Goal: Navigation & Orientation: Find specific page/section

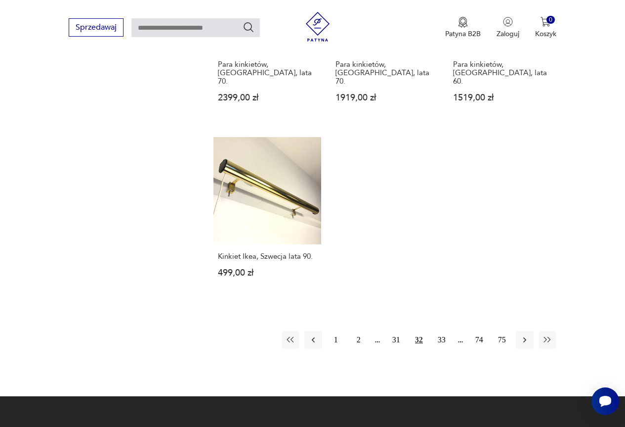
scroll to position [1298, 0]
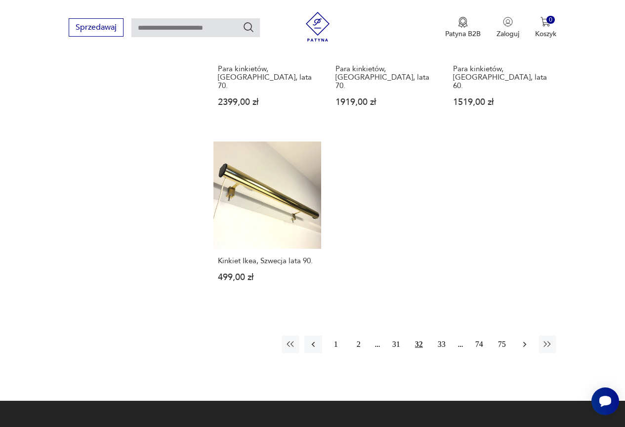
click at [520, 339] on icon "button" at bounding box center [525, 344] width 10 height 10
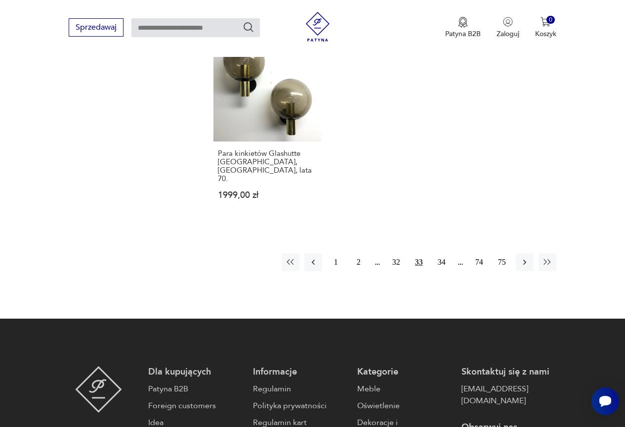
scroll to position [1399, 0]
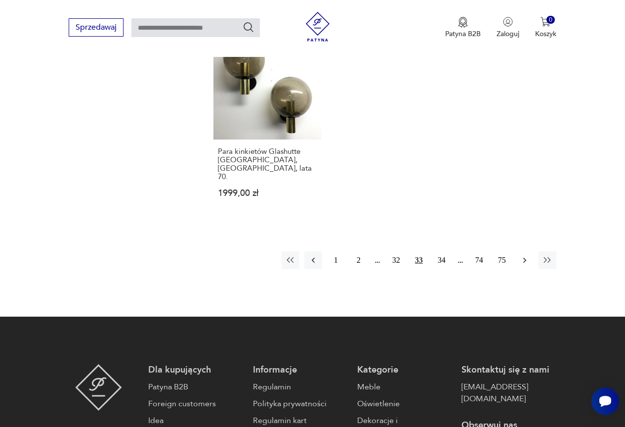
click at [522, 255] on icon "button" at bounding box center [525, 260] width 10 height 10
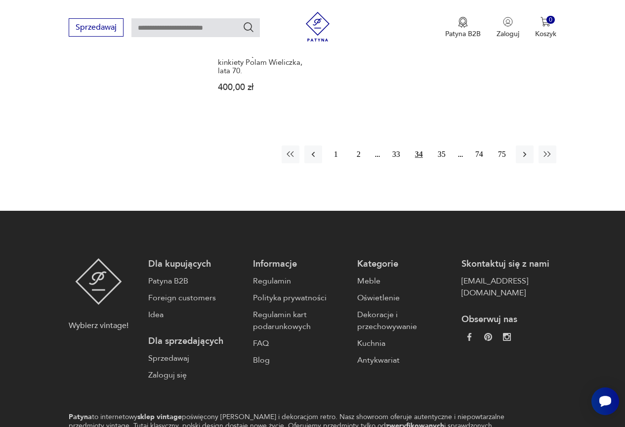
scroll to position [1541, 0]
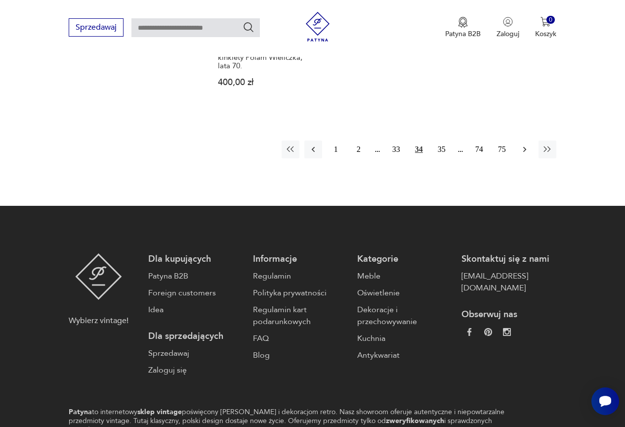
click at [522, 144] on icon "button" at bounding box center [525, 149] width 10 height 10
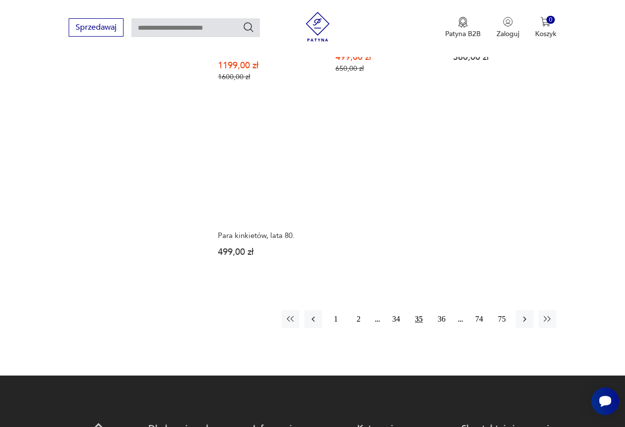
scroll to position [1449, 0]
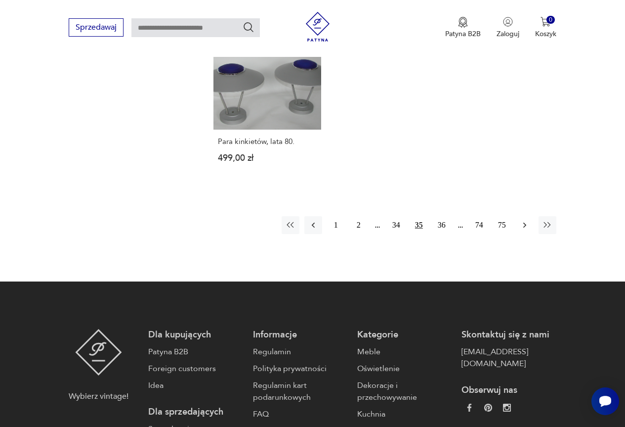
click at [524, 220] on icon "button" at bounding box center [525, 225] width 10 height 10
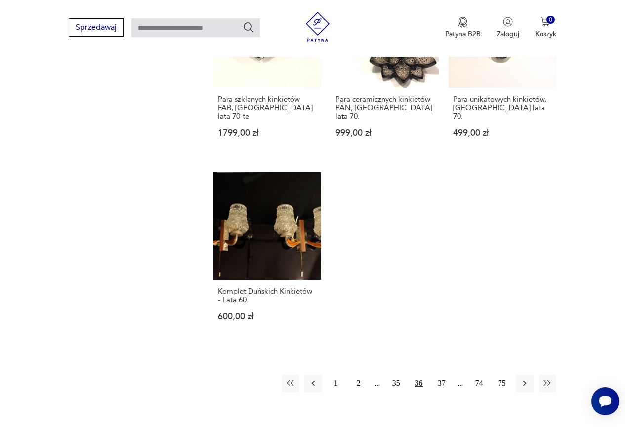
scroll to position [1300, 0]
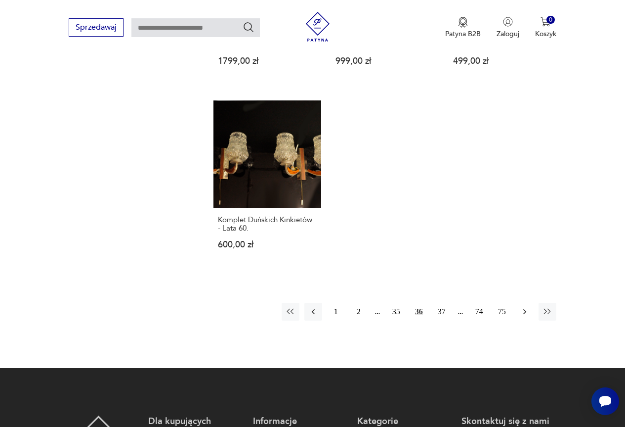
click at [525, 306] on icon "button" at bounding box center [525, 311] width 10 height 10
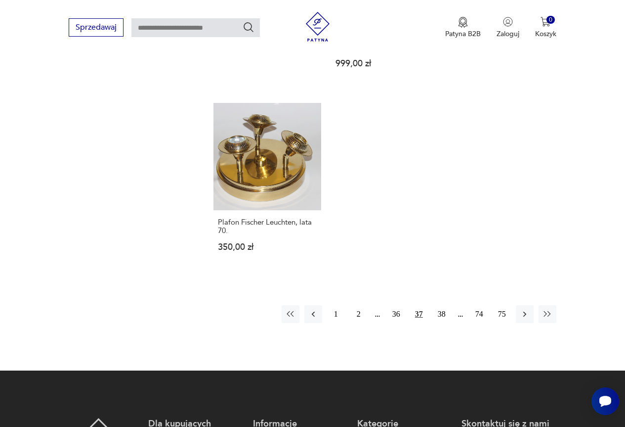
scroll to position [1350, 0]
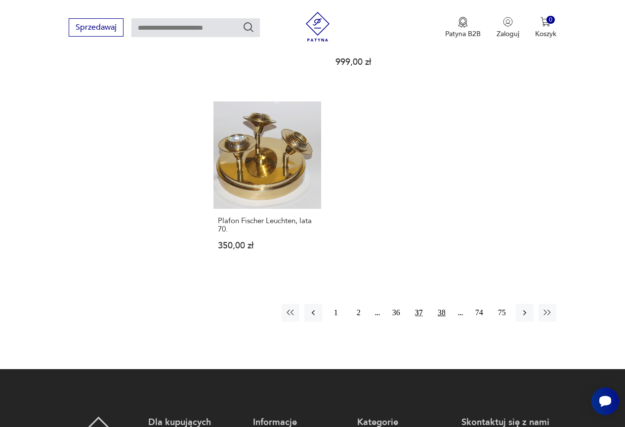
click at [443, 303] on button "38" at bounding box center [442, 312] width 18 height 18
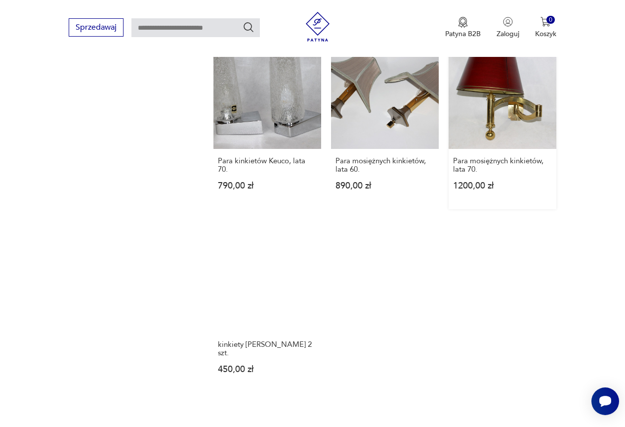
scroll to position [1201, 0]
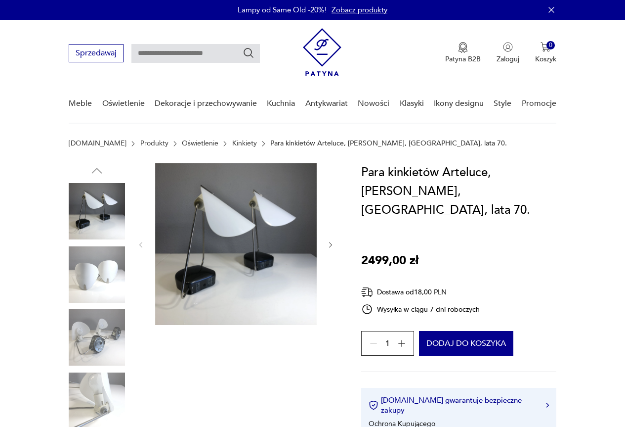
click at [121, 276] on img at bounding box center [97, 274] width 56 height 56
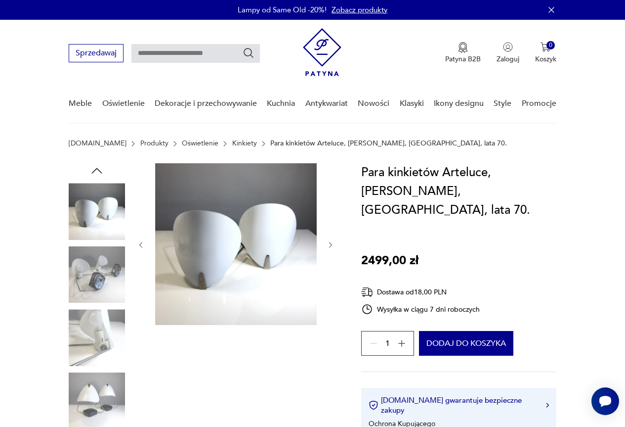
click at [104, 342] on img at bounding box center [97, 337] width 56 height 56
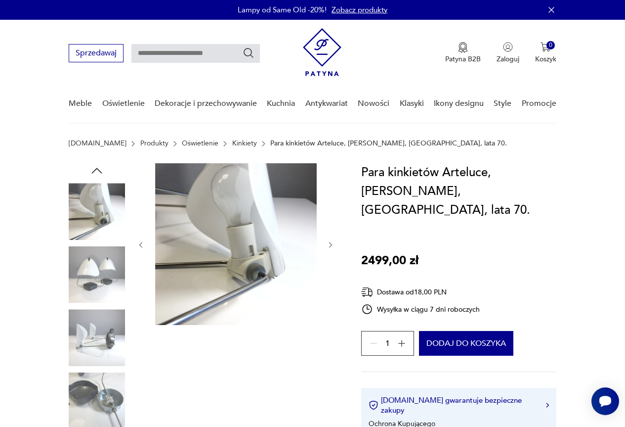
click at [98, 382] on img at bounding box center [97, 400] width 56 height 56
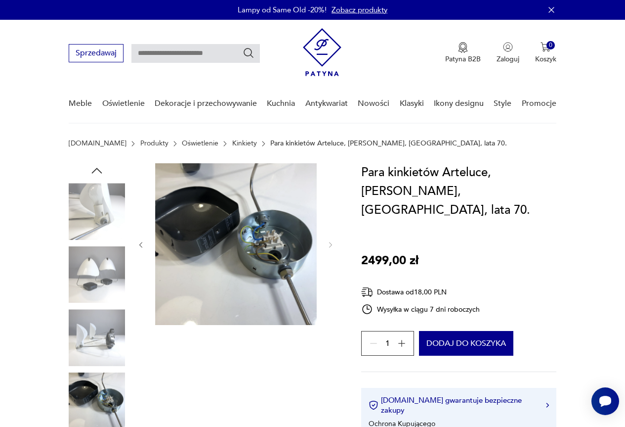
click at [106, 321] on img at bounding box center [97, 337] width 56 height 56
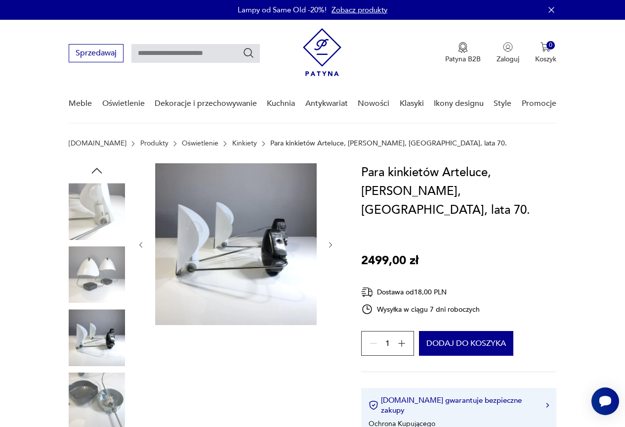
click at [98, 288] on img at bounding box center [97, 274] width 56 height 56
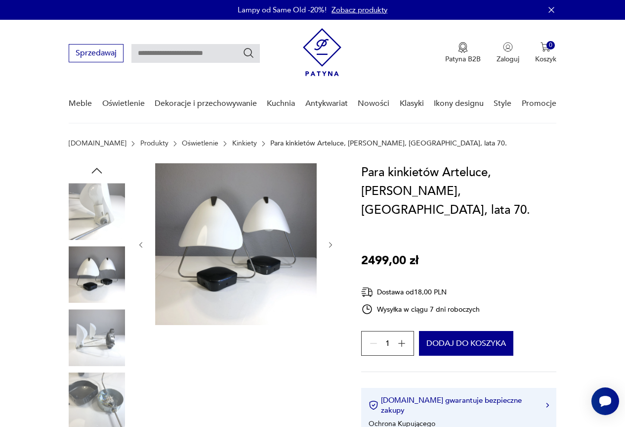
click at [98, 216] on img at bounding box center [97, 211] width 56 height 56
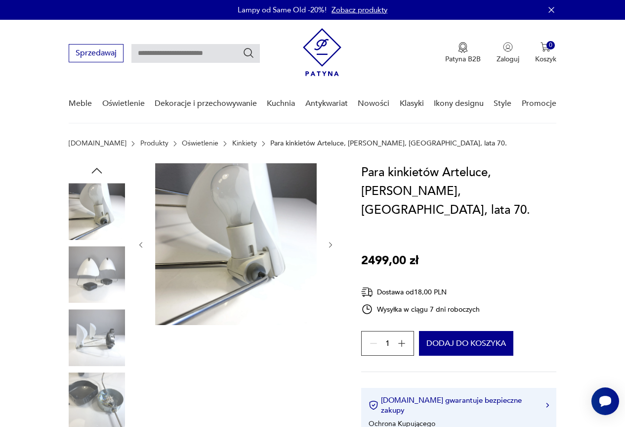
click at [111, 283] on img at bounding box center [97, 274] width 56 height 56
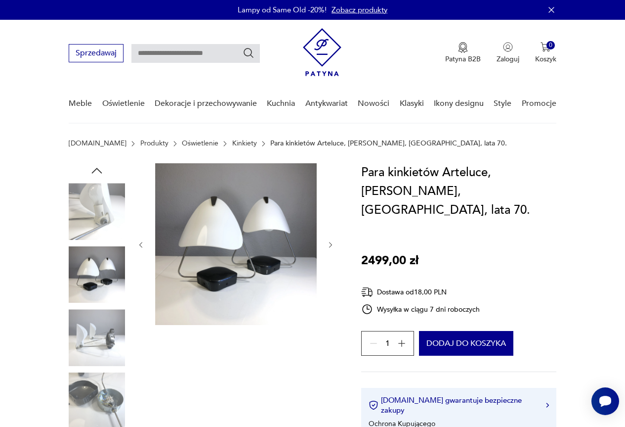
click at [115, 335] on img at bounding box center [97, 337] width 56 height 56
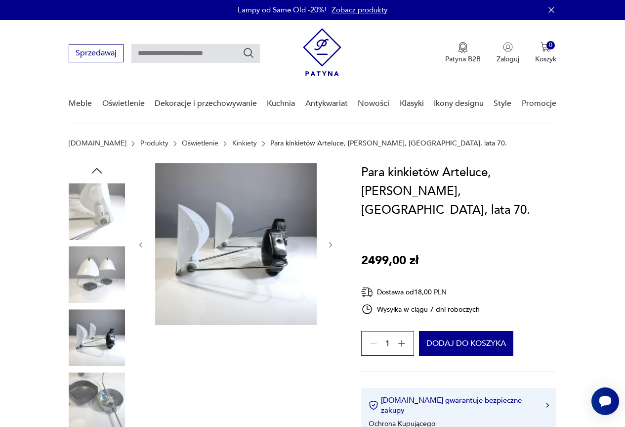
click at [105, 390] on img at bounding box center [97, 400] width 56 height 56
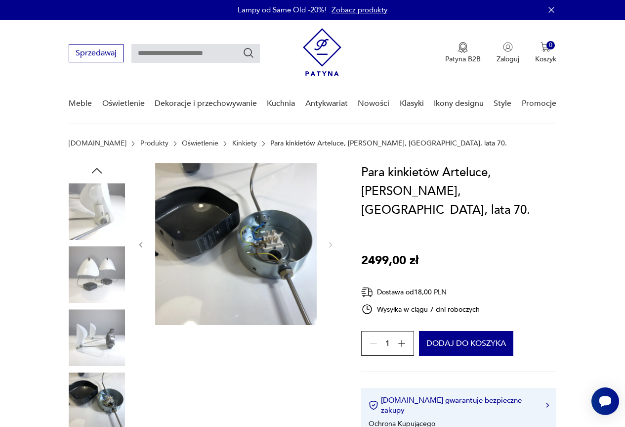
click at [120, 326] on img at bounding box center [97, 337] width 56 height 56
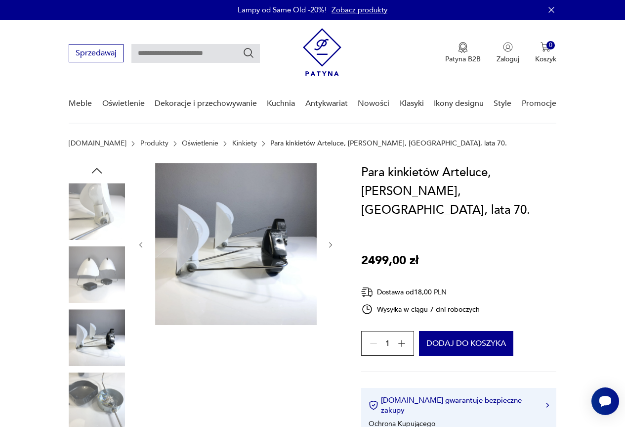
click at [92, 166] on icon "button" at bounding box center [96, 170] width 15 height 15
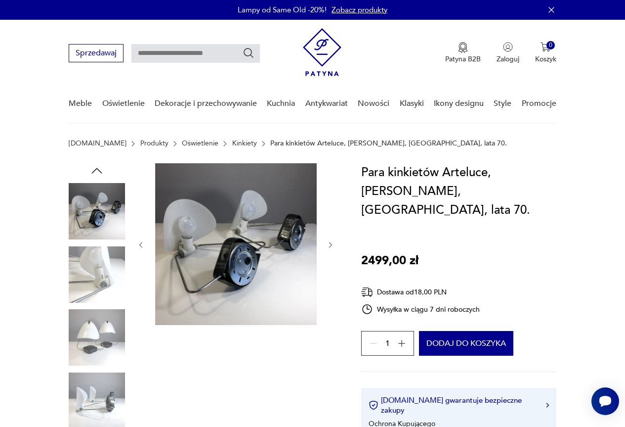
click at [100, 168] on icon "button" at bounding box center [96, 170] width 15 height 15
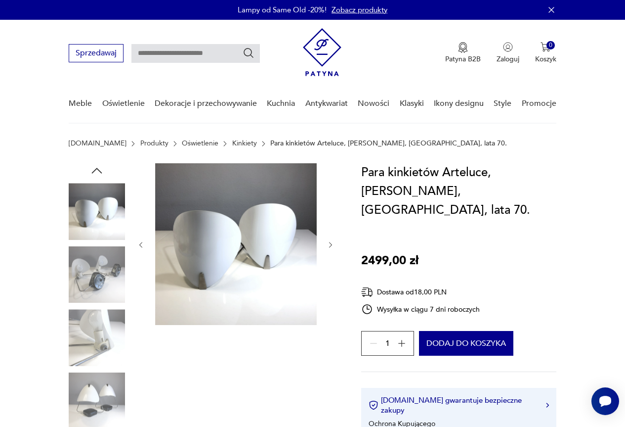
click at [100, 168] on icon "button" at bounding box center [96, 170] width 15 height 15
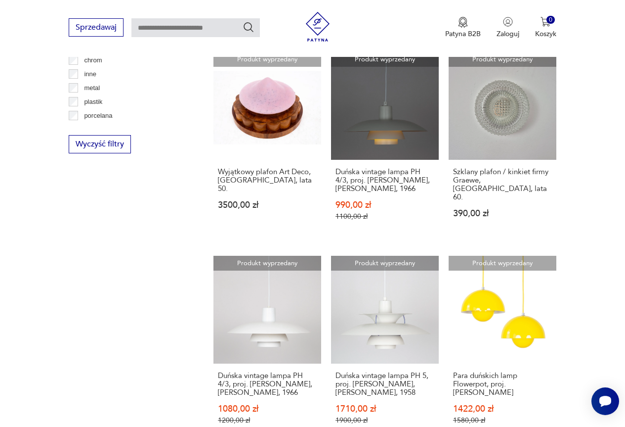
scroll to position [26, 0]
